Goal: Complete application form

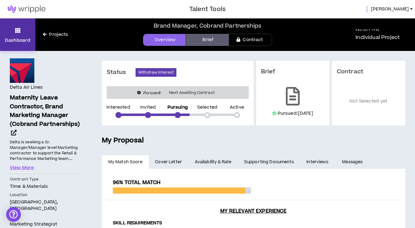
click at [33, 34] on link "Dashboard" at bounding box center [17, 34] width 35 height 33
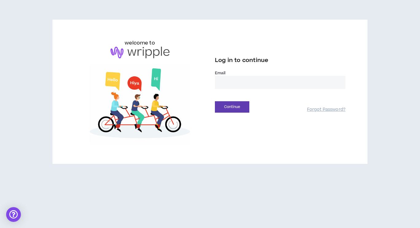
click at [247, 80] on input "email" at bounding box center [280, 82] width 130 height 13
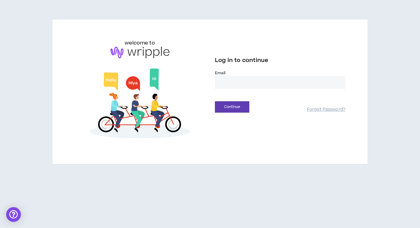
type input "**********"
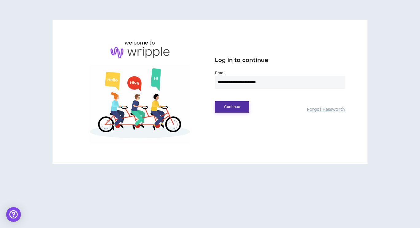
click at [235, 109] on button "Continue" at bounding box center [232, 106] width 34 height 11
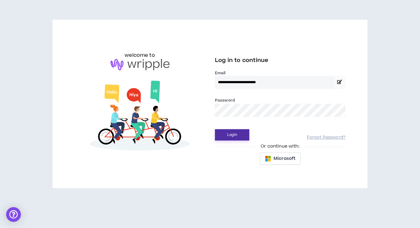
click at [238, 134] on button "Login" at bounding box center [232, 134] width 34 height 11
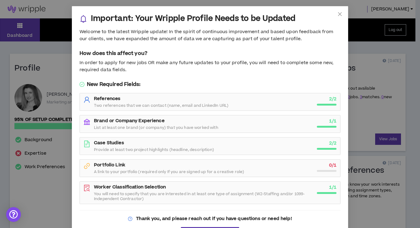
click at [269, 102] on div "References Two references that we can contact (name, email and LinkedIn URL)" at bounding box center [203, 102] width 219 height 12
click at [341, 14] on span "Close" at bounding box center [339, 14] width 17 height 17
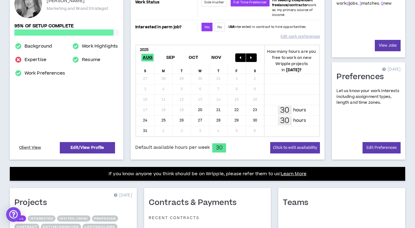
scroll to position [94, 0]
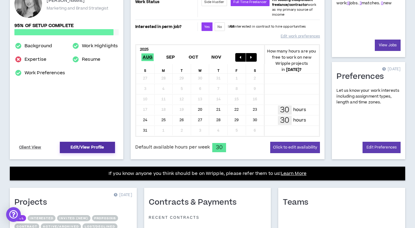
click at [87, 142] on link "Edit/View Profile" at bounding box center [87, 147] width 55 height 11
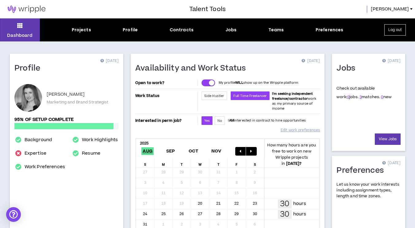
select select "*"
select select "US"
select select "*******"
select select "*"
select select "**********"
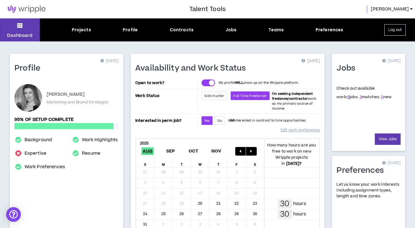
select select "*****"
select select "**********"
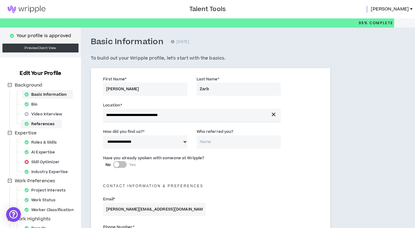
click at [51, 122] on div "References" at bounding box center [41, 124] width 39 height 9
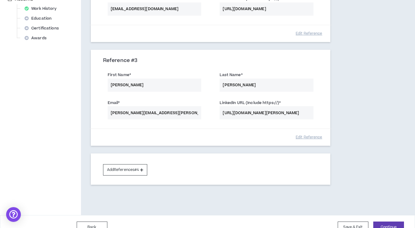
scroll to position [259, 0]
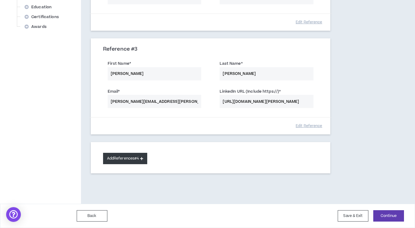
click at [113, 162] on button "Add References #4" at bounding box center [125, 158] width 44 height 11
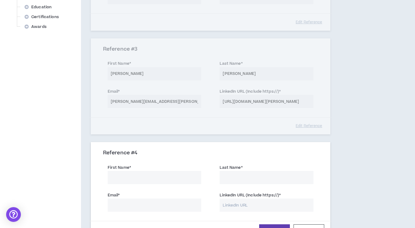
click at [122, 179] on input "First Name *" at bounding box center [155, 177] width 94 height 13
type input "[PERSON_NAME]"
type input "[PERSON_NAME][EMAIL_ADDRESS][DOMAIN_NAME]"
click at [253, 200] on label "LinkedIn URL (Include https://) *" at bounding box center [250, 195] width 61 height 10
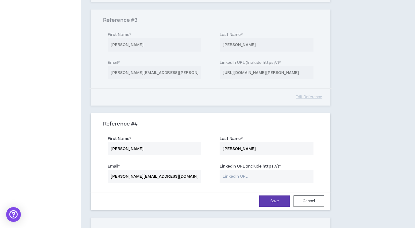
scroll to position [297, 0]
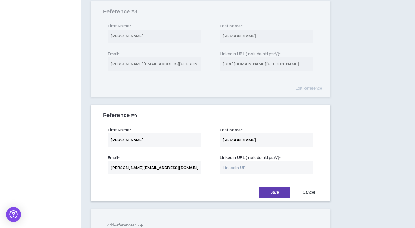
click at [243, 174] on input "LinkedIn URL (Include https://) *" at bounding box center [267, 167] width 94 height 13
paste input "[URL][DOMAIN_NAME]"
type input "[URL][DOMAIN_NAME]"
click at [284, 190] on button "Save" at bounding box center [274, 192] width 31 height 11
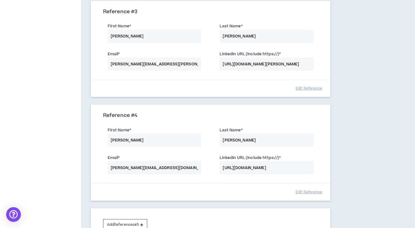
scroll to position [363, 0]
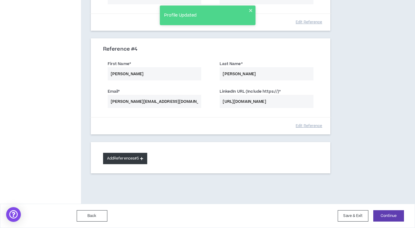
click at [120, 158] on button "Add References #5" at bounding box center [125, 158] width 44 height 11
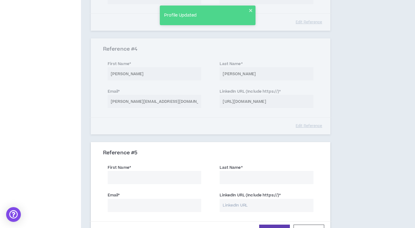
click at [120, 182] on input "First Name *" at bounding box center [155, 177] width 94 height 13
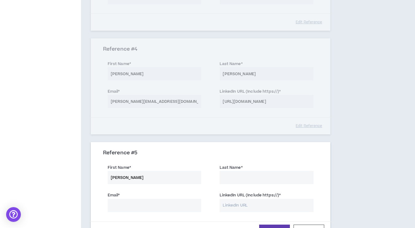
type input "[PERSON_NAME]"
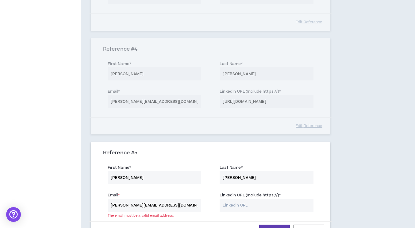
type input "[PERSON_NAME][EMAIL_ADDRESS][DOMAIN_NAME]"
paste input "[URL][DOMAIN_NAME]"
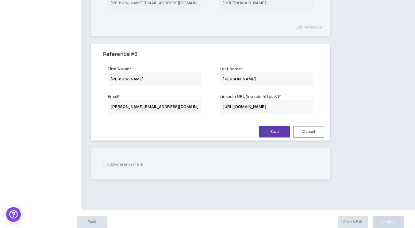
scroll to position [468, 0]
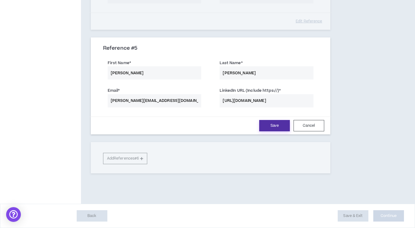
type input "[URL][DOMAIN_NAME]"
click at [274, 127] on button "Save" at bounding box center [274, 125] width 31 height 11
